Goal: Find specific page/section: Find specific page/section

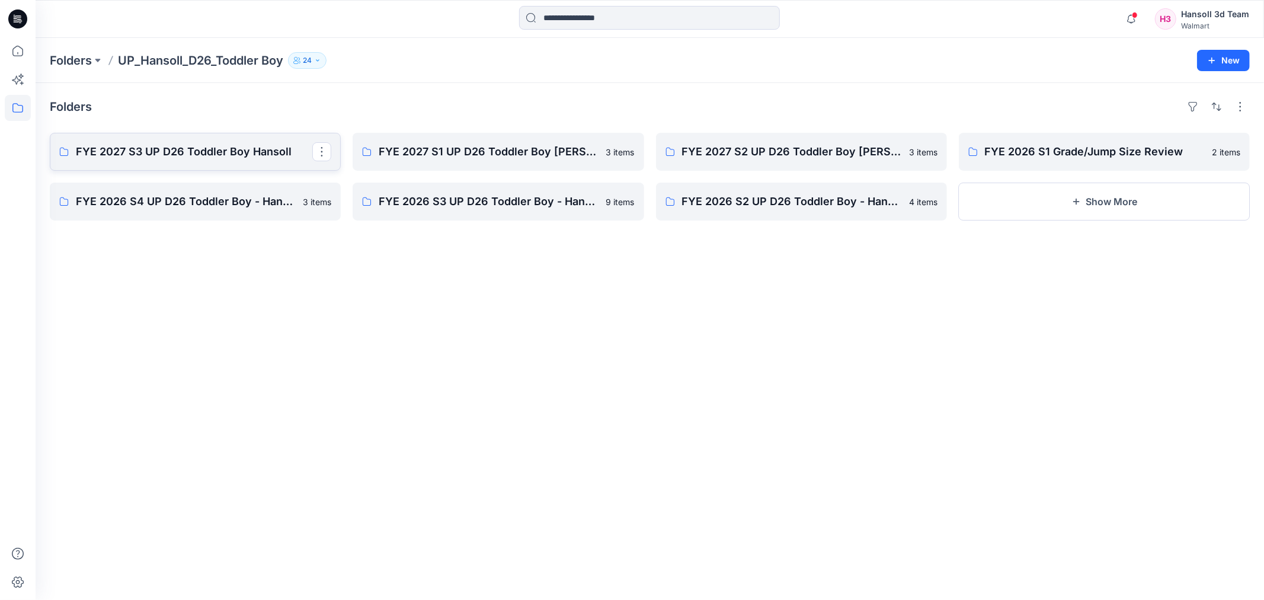
click at [252, 149] on p "FYE 2027 S3 UP D26 Toddler Boy Hansoll" at bounding box center [194, 151] width 236 height 17
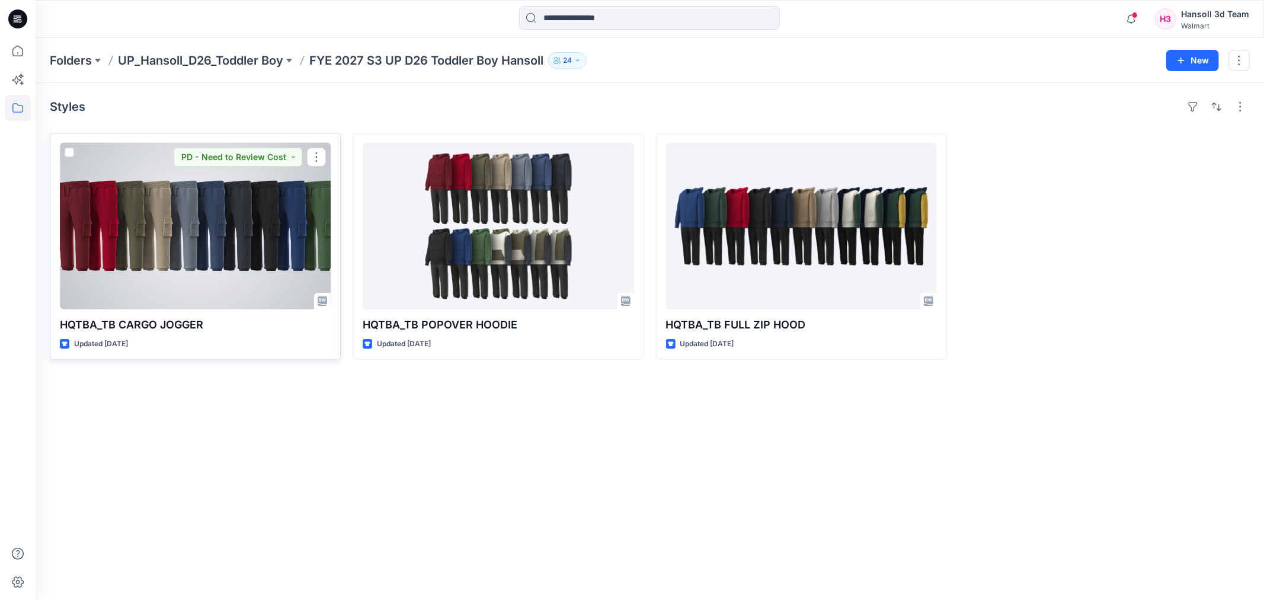
click at [246, 226] on div at bounding box center [195, 226] width 271 height 166
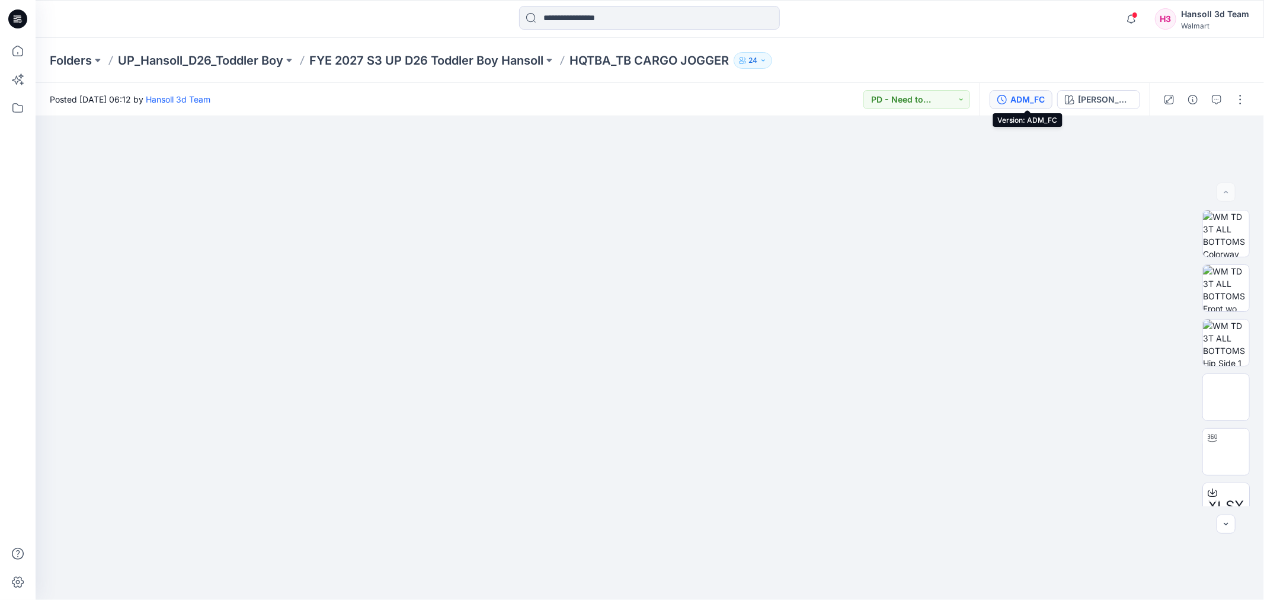
click at [1052, 97] on button "ADM_FC" at bounding box center [1020, 99] width 63 height 19
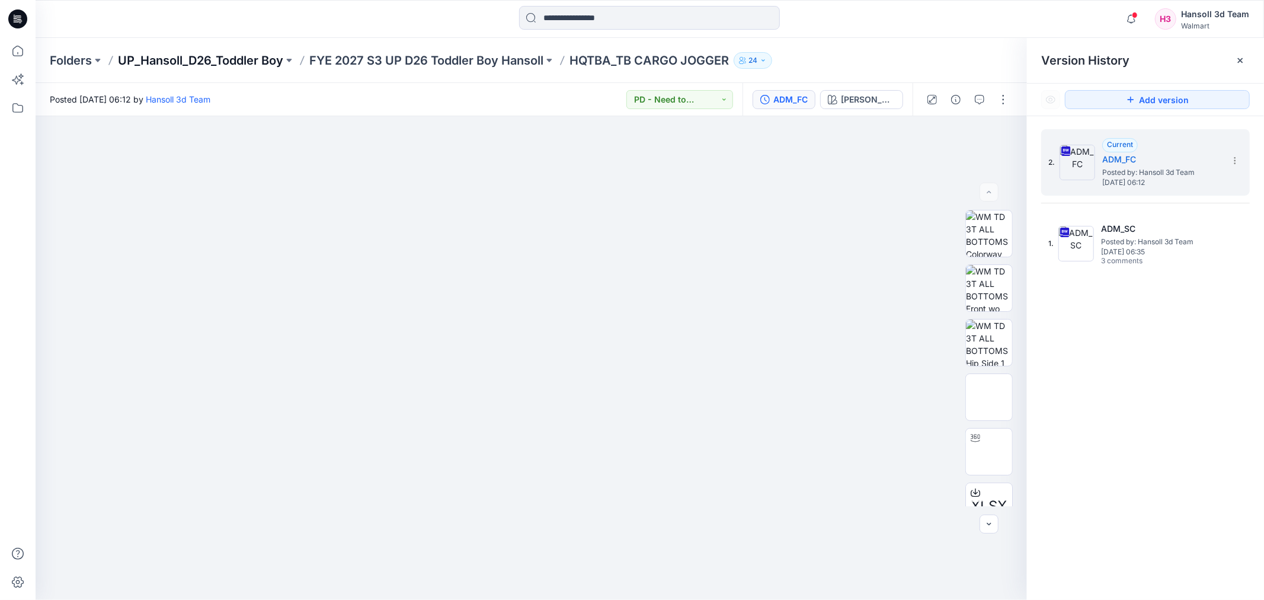
click at [174, 60] on p "UP_Hansoll_D26_Toddler Boy" at bounding box center [200, 60] width 165 height 17
